Goal: Find specific page/section: Find specific page/section

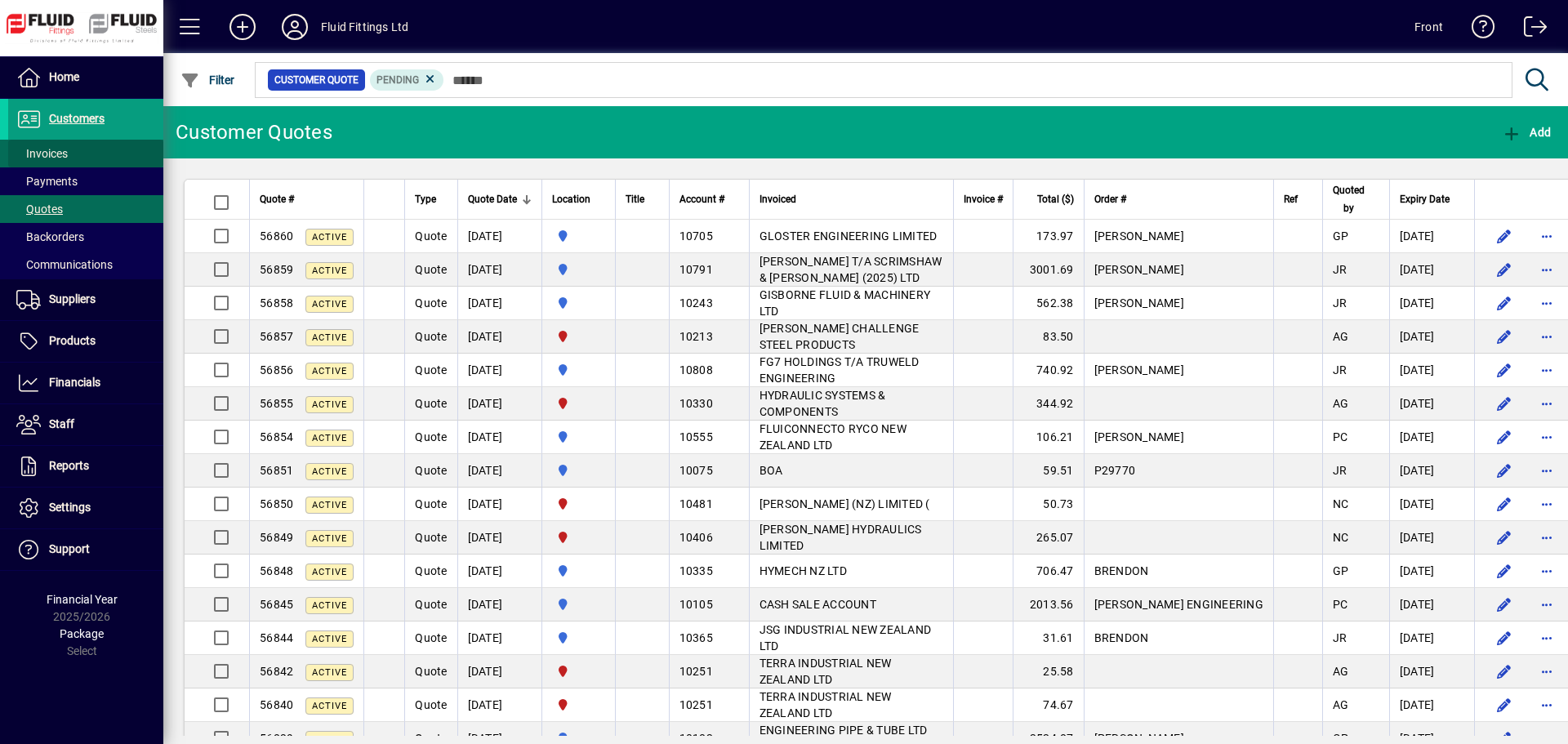
click at [48, 155] on span "Invoices" at bounding box center [42, 154] width 52 height 13
